Goal: Transaction & Acquisition: Download file/media

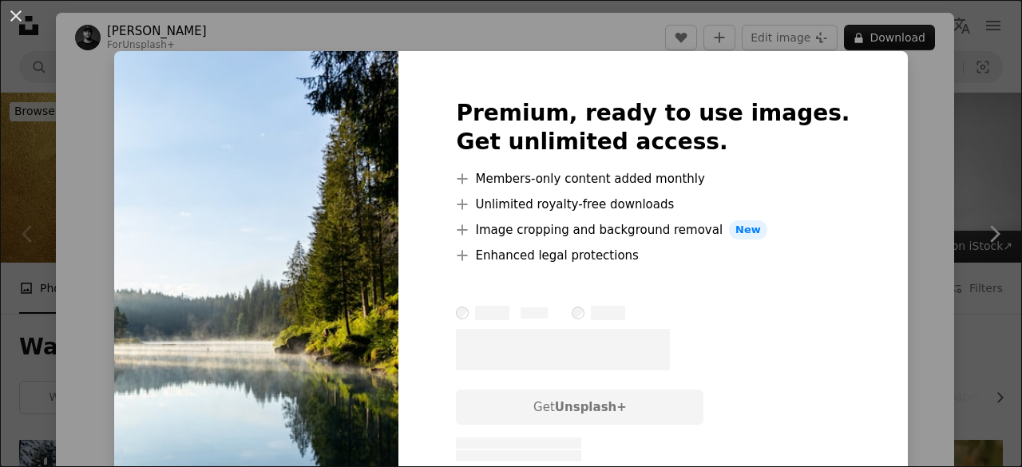
scroll to position [319, 0]
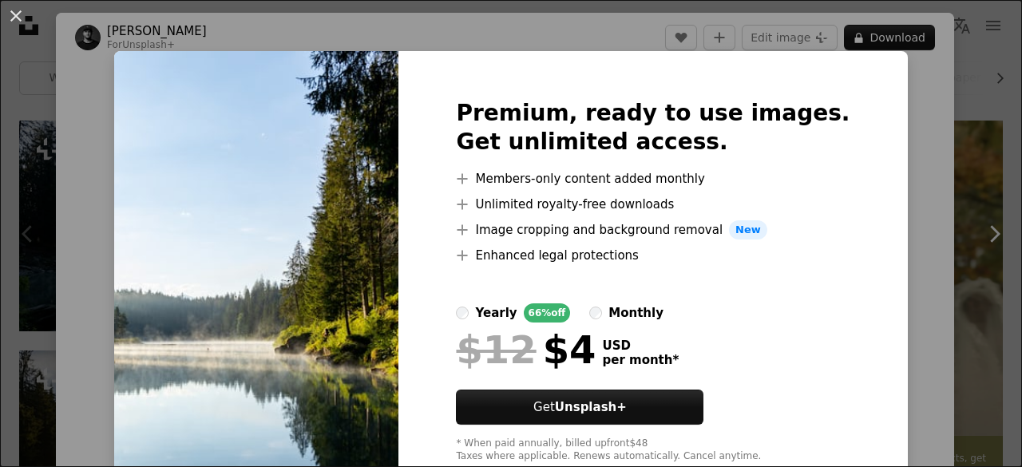
click at [929, 128] on div "An X shape Premium, ready to use images. Get unlimited access. A plus sign Memb…" at bounding box center [511, 233] width 1022 height 467
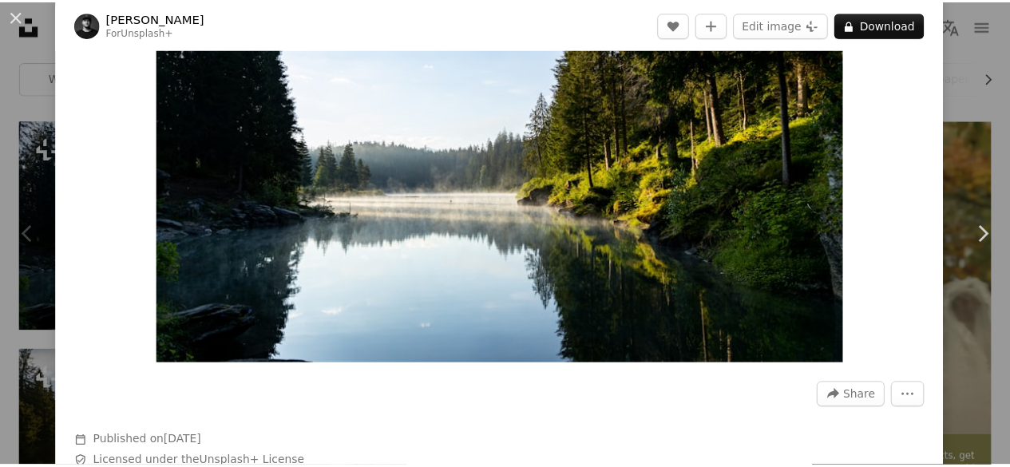
scroll to position [80, 0]
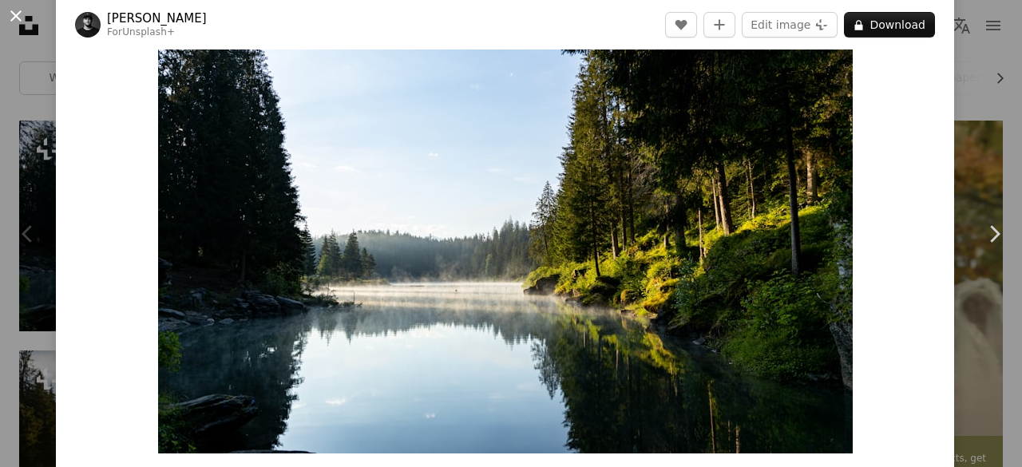
click at [19, 6] on button "An X shape" at bounding box center [15, 15] width 19 height 19
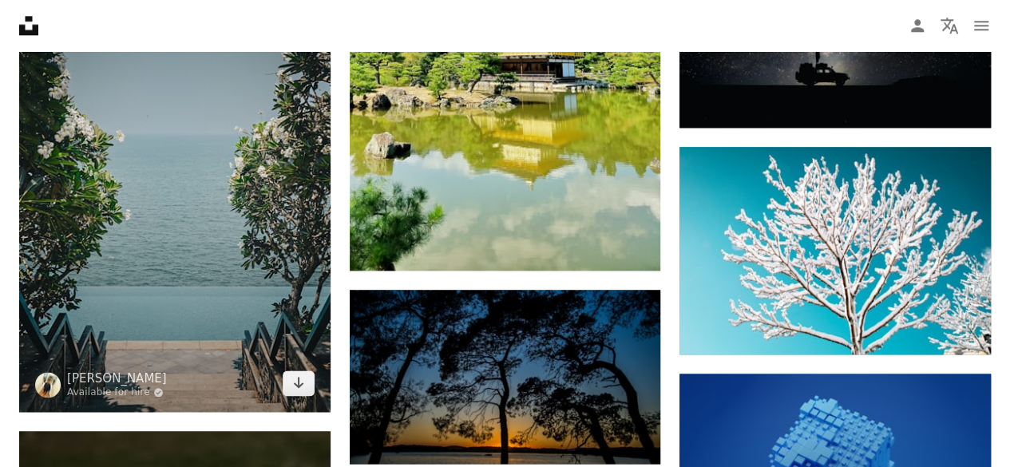
scroll to position [958, 0]
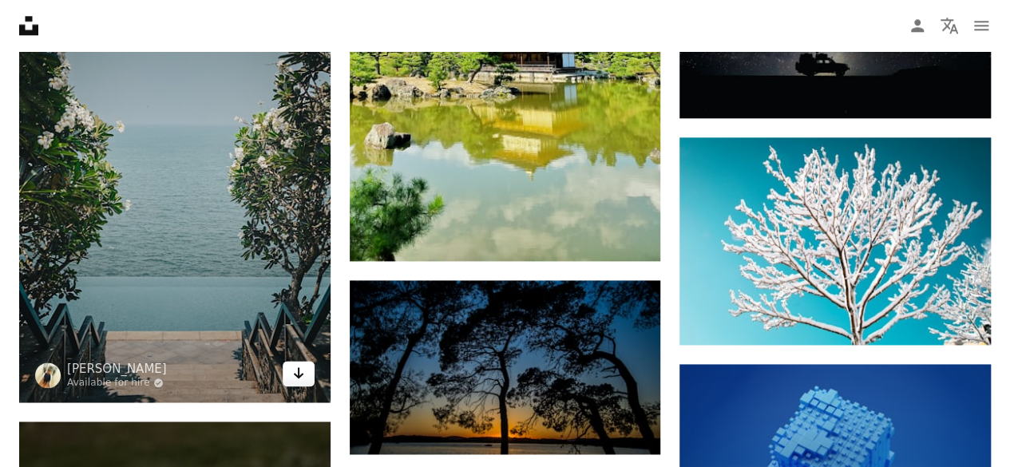
click at [287, 366] on link "Arrow pointing down" at bounding box center [299, 374] width 32 height 26
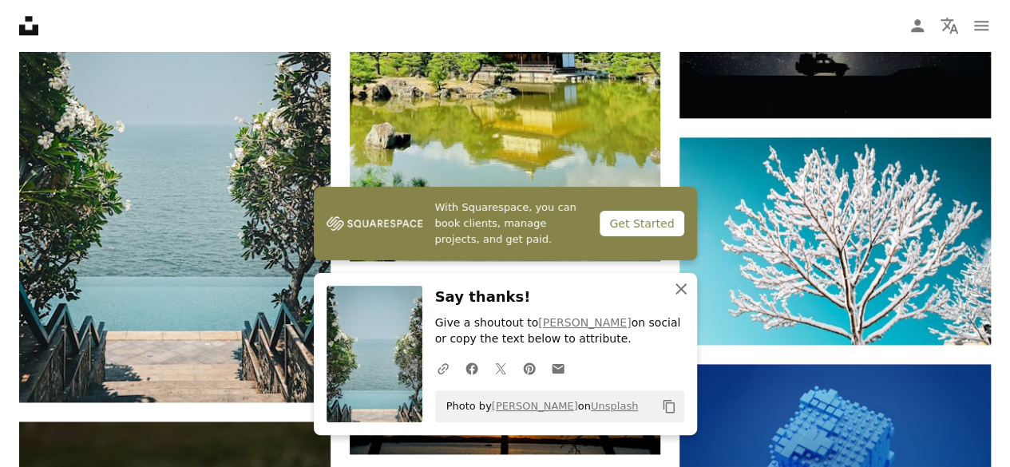
click at [674, 282] on icon "An X shape" at bounding box center [680, 288] width 19 height 19
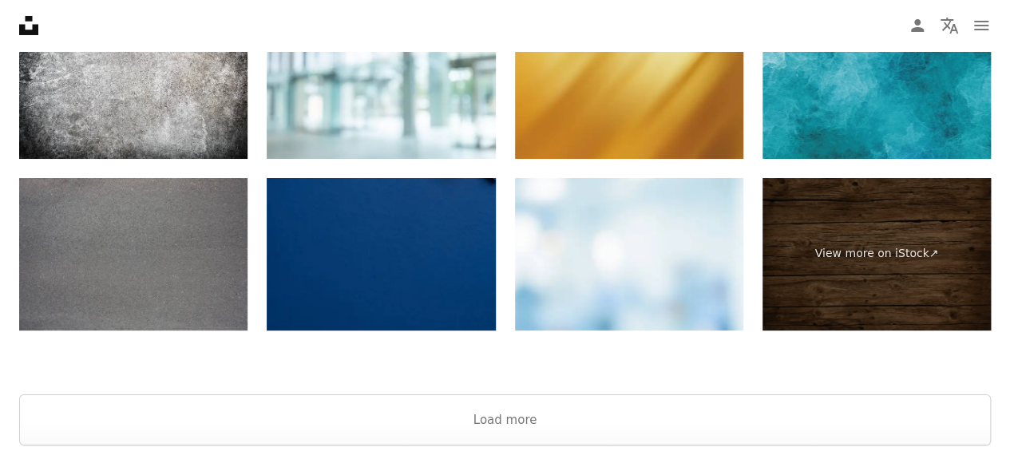
scroll to position [2855, 0]
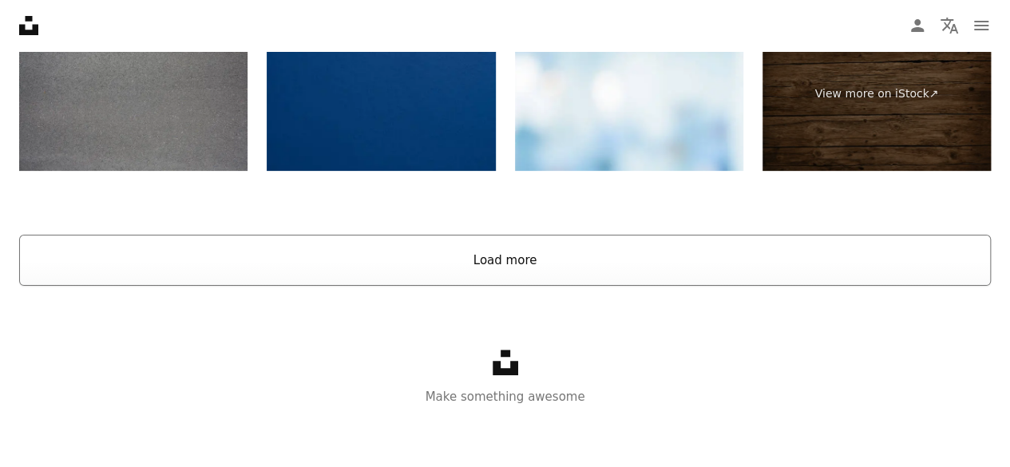
click at [675, 250] on button "Load more" at bounding box center [505, 260] width 972 height 51
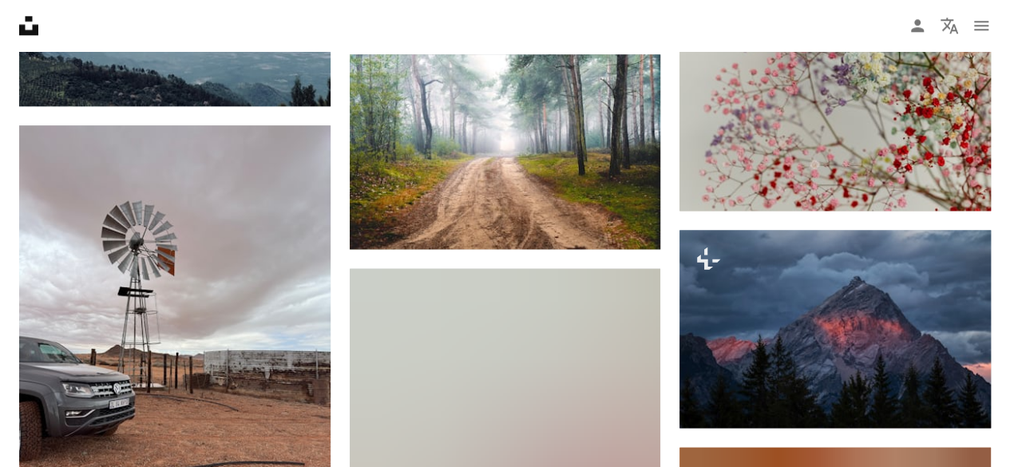
scroll to position [3973, 0]
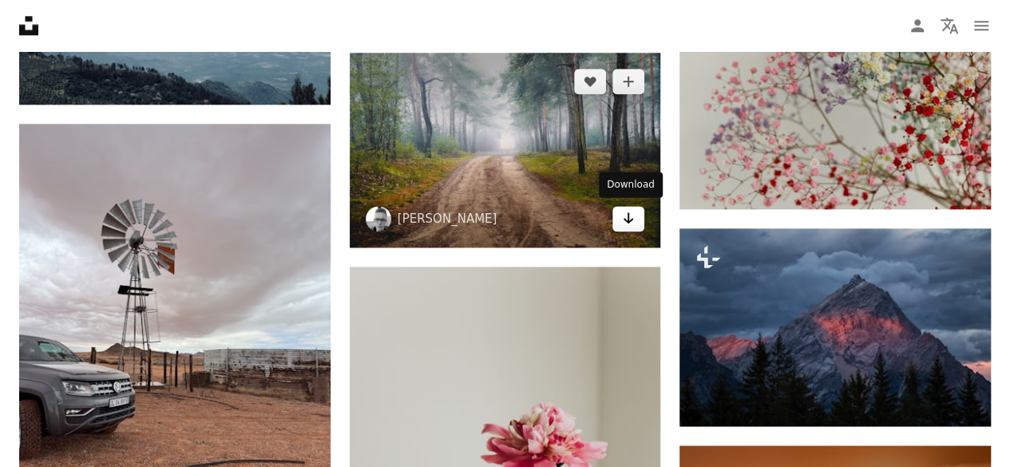
click at [618, 218] on link "Arrow pointing down" at bounding box center [628, 219] width 32 height 26
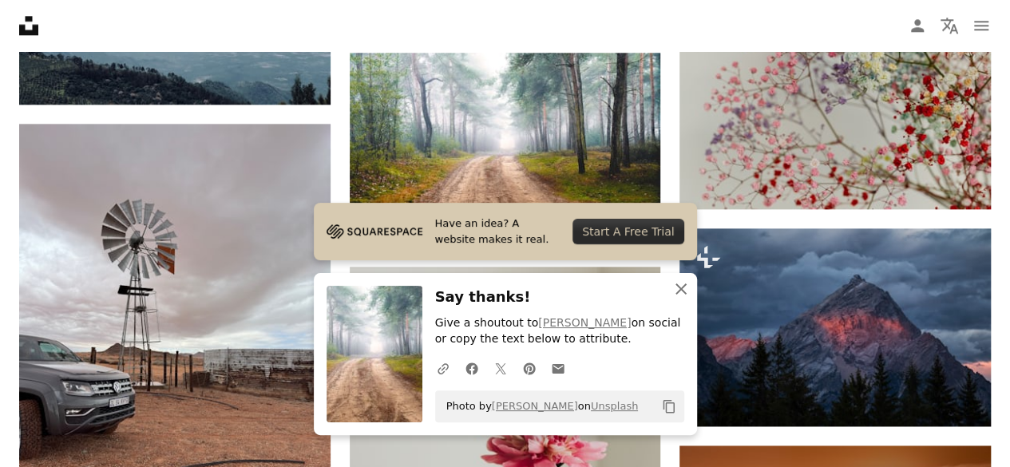
click at [678, 284] on icon "An X shape" at bounding box center [680, 288] width 19 height 19
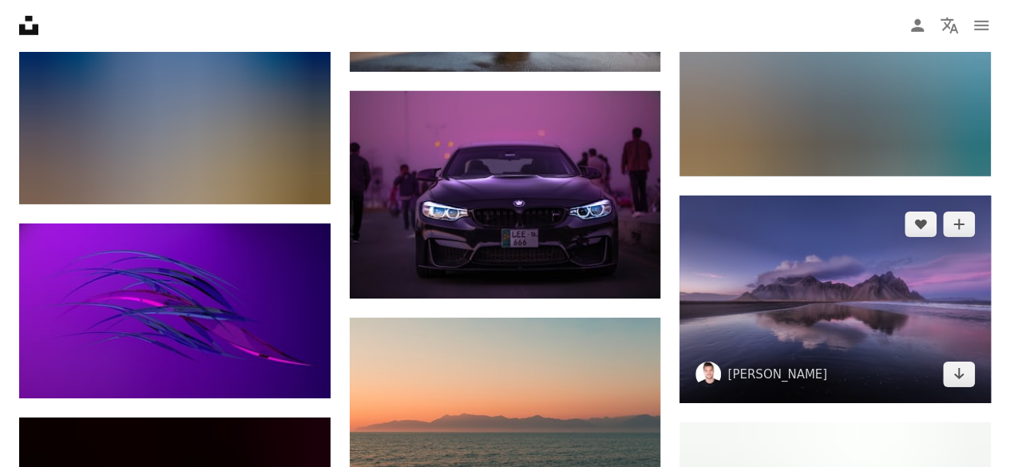
scroll to position [5650, 0]
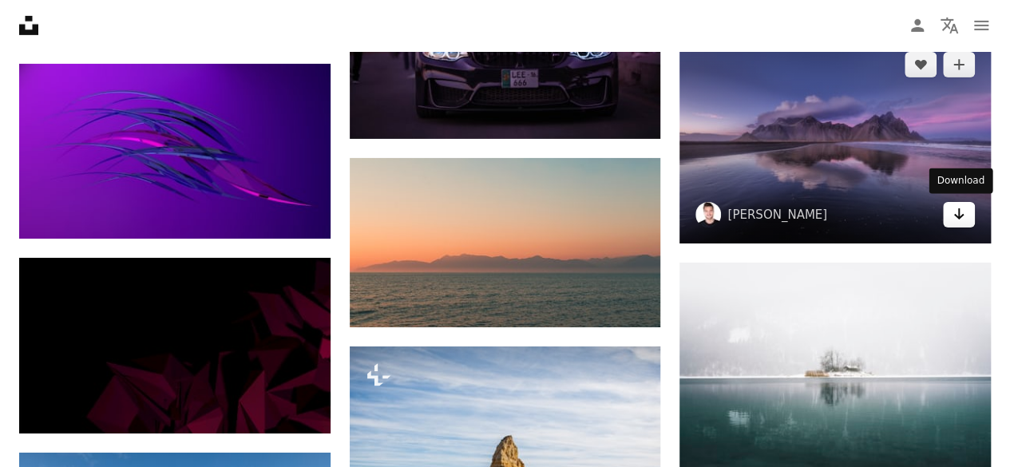
click at [959, 208] on icon "Download" at bounding box center [959, 213] width 10 height 11
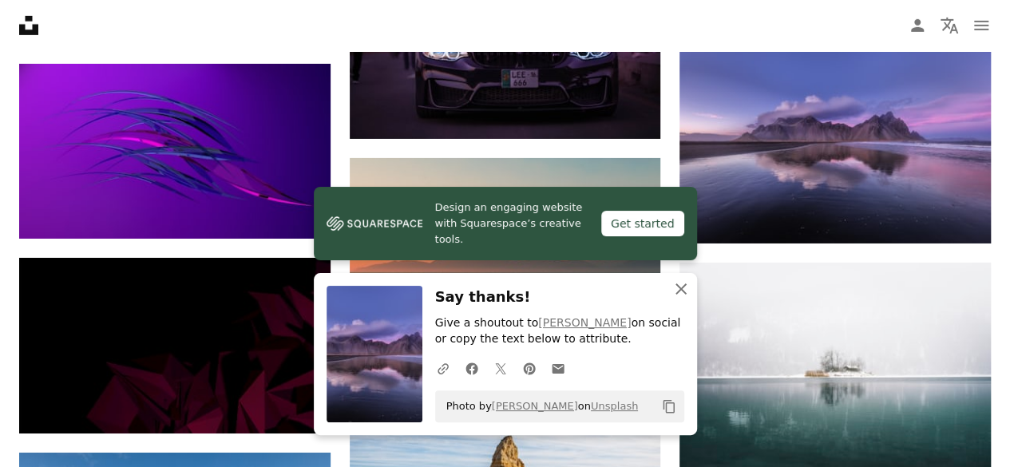
click at [693, 287] on button "An X shape Close" at bounding box center [681, 289] width 32 height 32
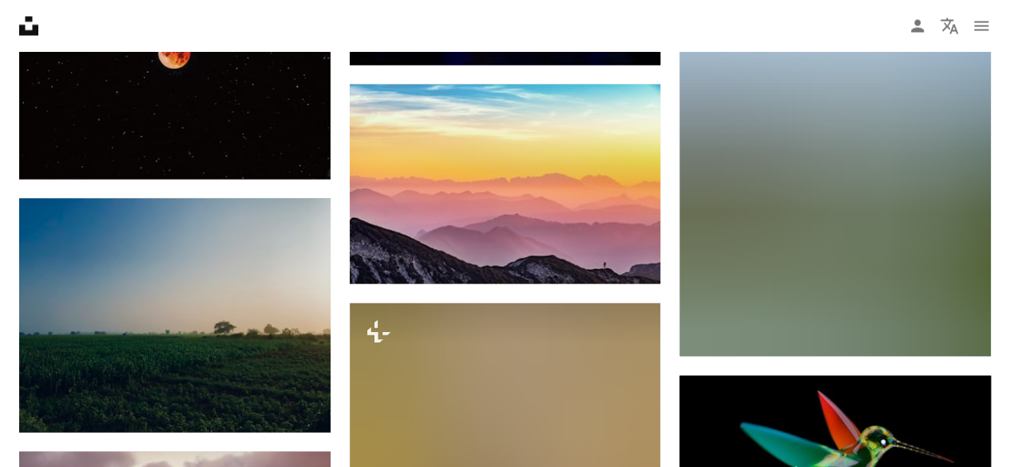
scroll to position [7566, 0]
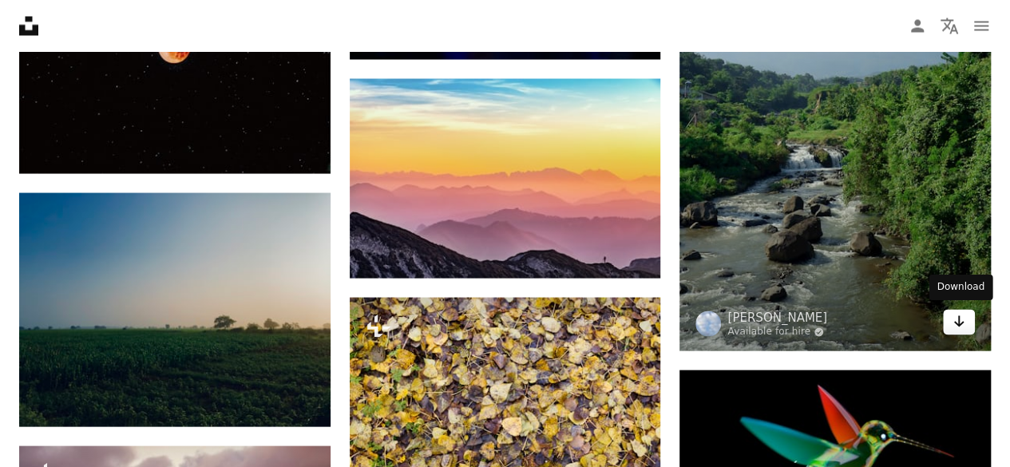
click at [956, 311] on icon "Arrow pointing down" at bounding box center [959, 320] width 13 height 19
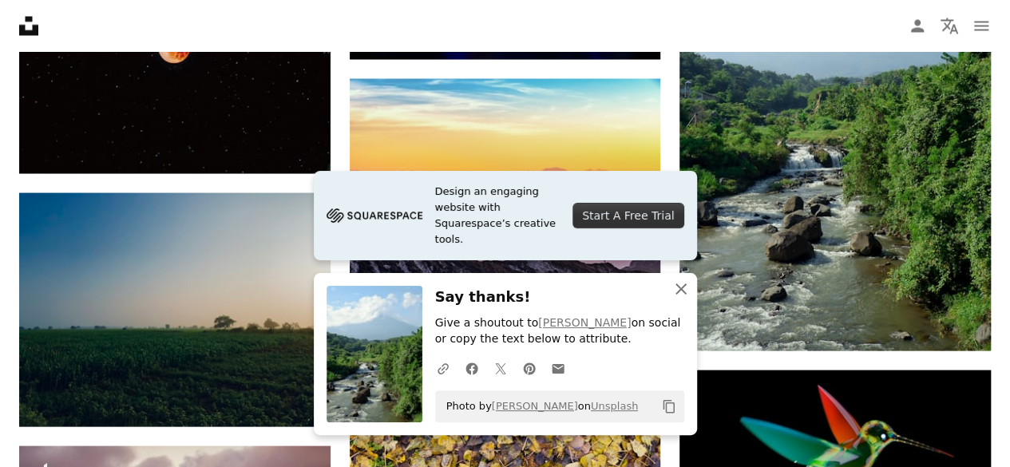
click at [685, 283] on icon "An X shape" at bounding box center [680, 288] width 19 height 19
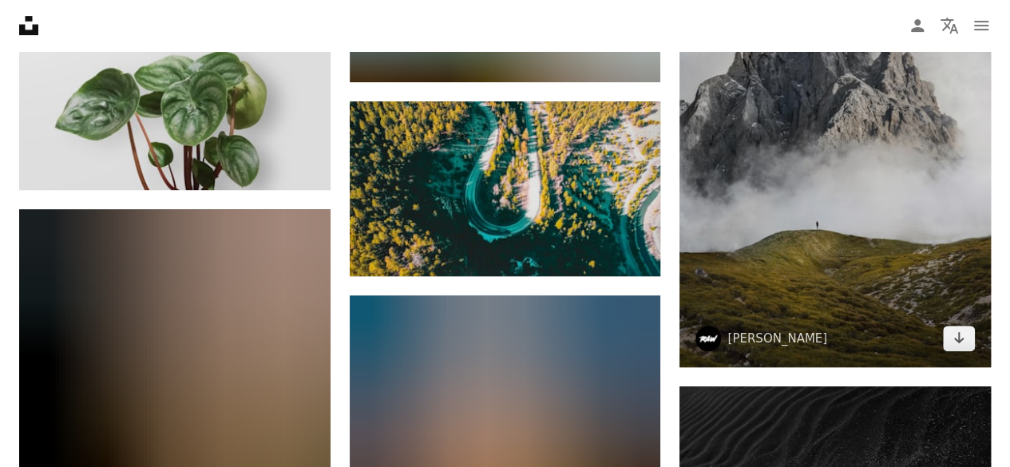
scroll to position [9323, 0]
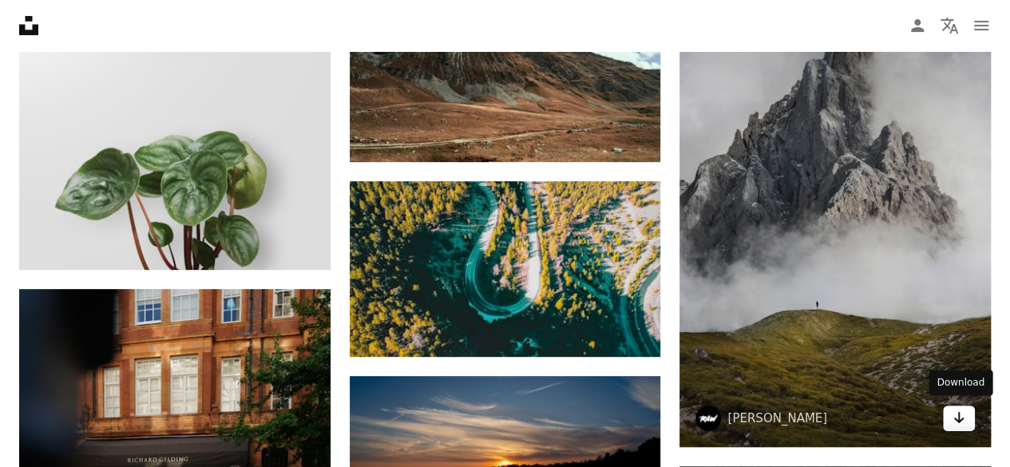
click at [961, 416] on icon "Download" at bounding box center [959, 417] width 10 height 11
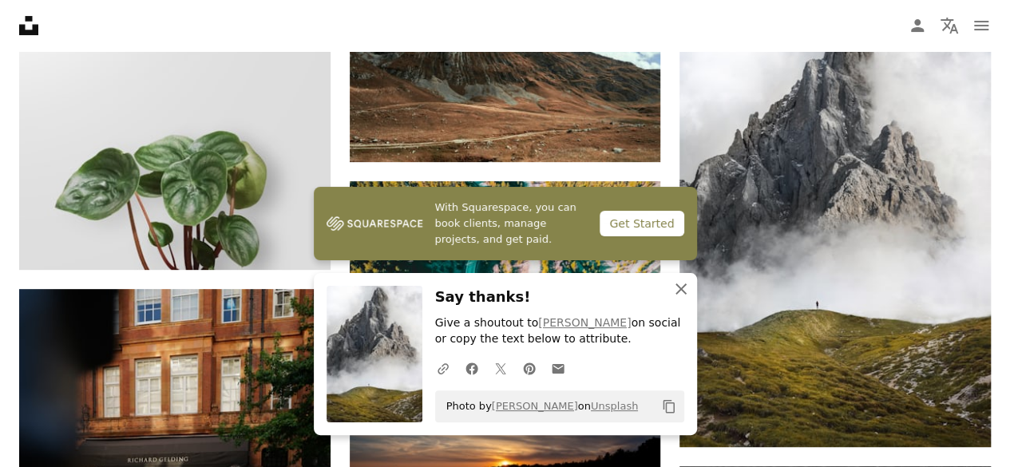
click at [686, 291] on icon "An X shape" at bounding box center [680, 288] width 19 height 19
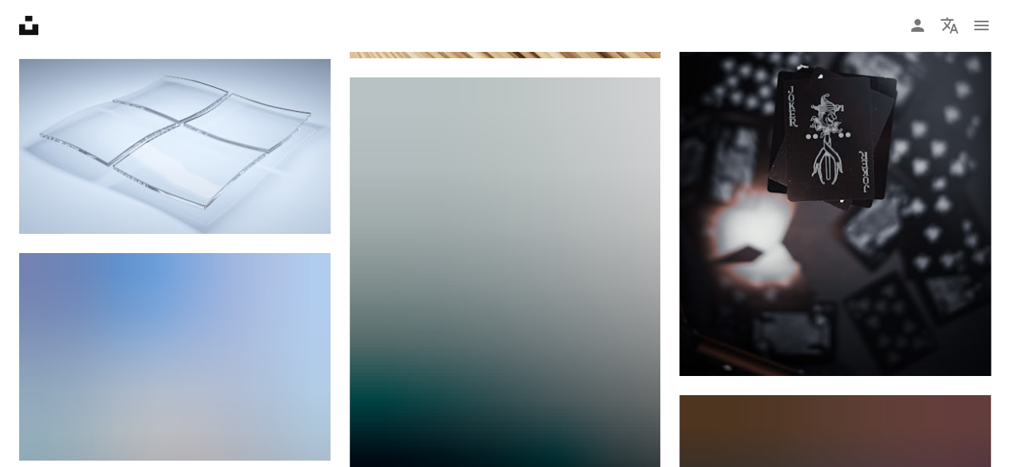
scroll to position [35990, 0]
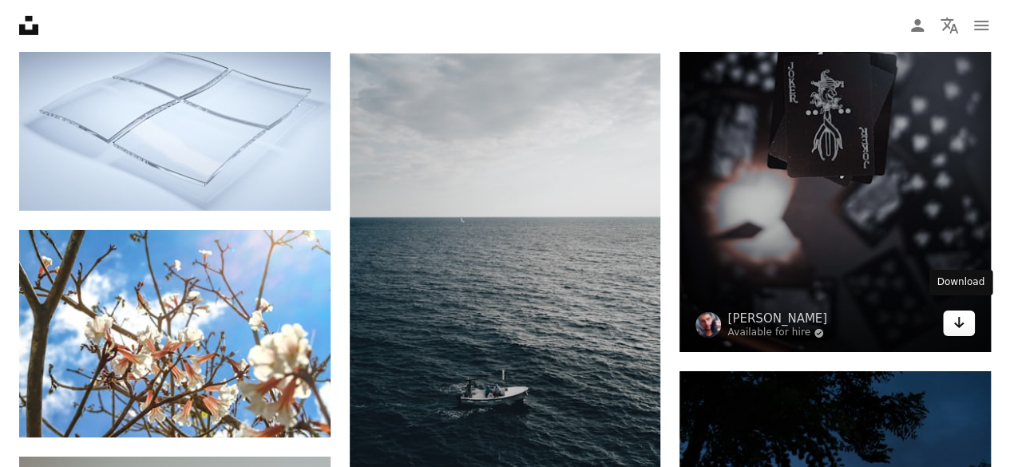
click at [963, 315] on icon "Arrow pointing down" at bounding box center [959, 322] width 13 height 19
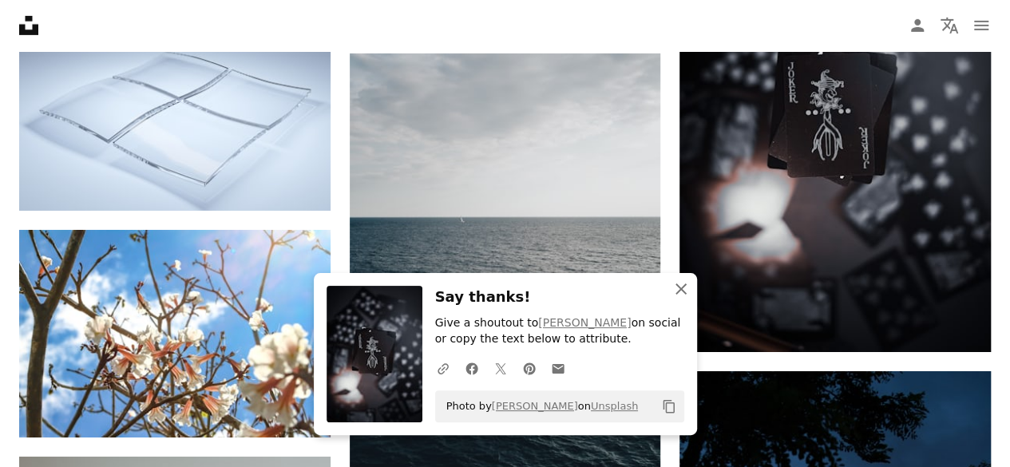
click at [680, 289] on icon "button" at bounding box center [680, 288] width 11 height 11
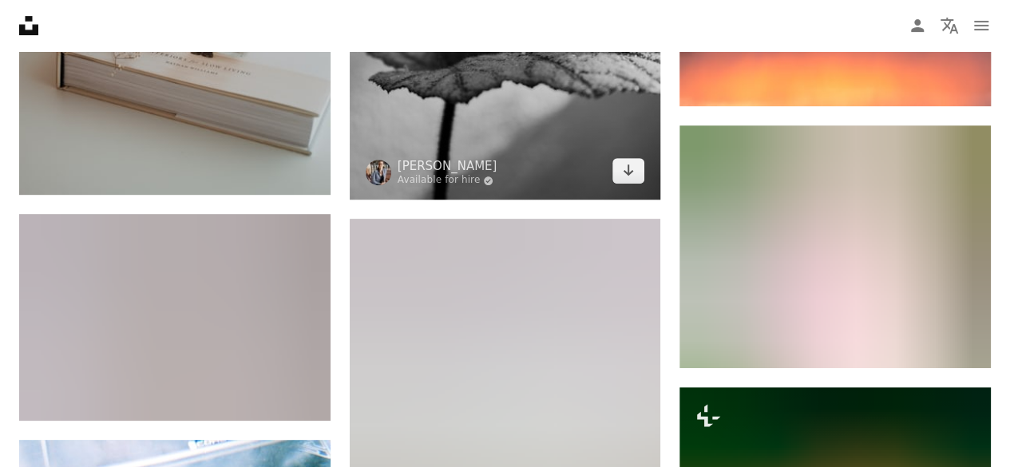
scroll to position [37127, 0]
